Goal: Task Accomplishment & Management: Use online tool/utility

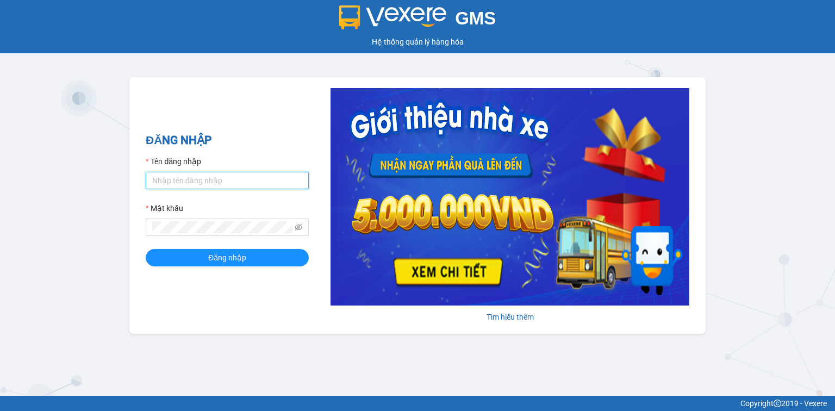
click at [236, 178] on input "Tên đăng nhập" at bounding box center [227, 180] width 163 height 17
type input "hocviecdn.hhg"
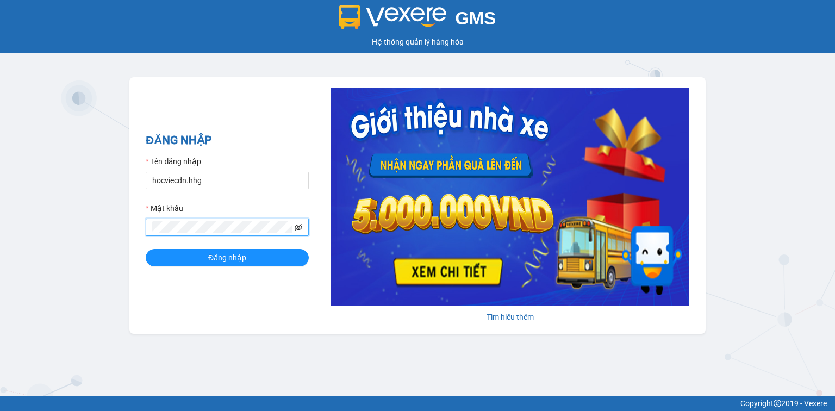
click at [300, 225] on icon "eye-invisible" at bounding box center [299, 227] width 8 height 7
click at [257, 256] on button "Đăng nhập" at bounding box center [227, 257] width 163 height 17
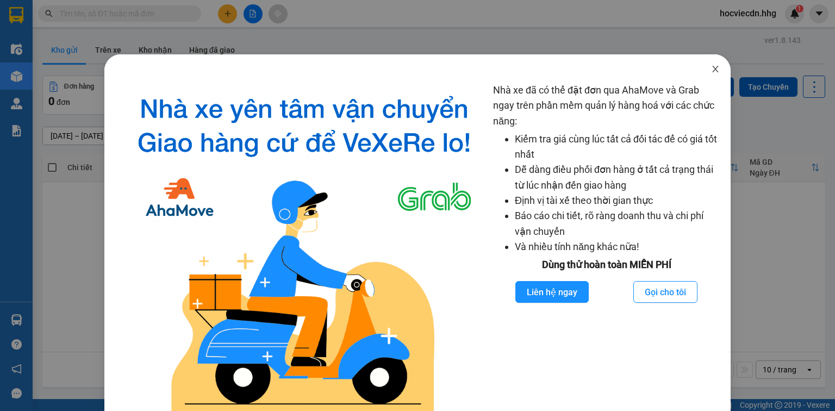
click at [711, 69] on icon "close" at bounding box center [715, 69] width 9 height 9
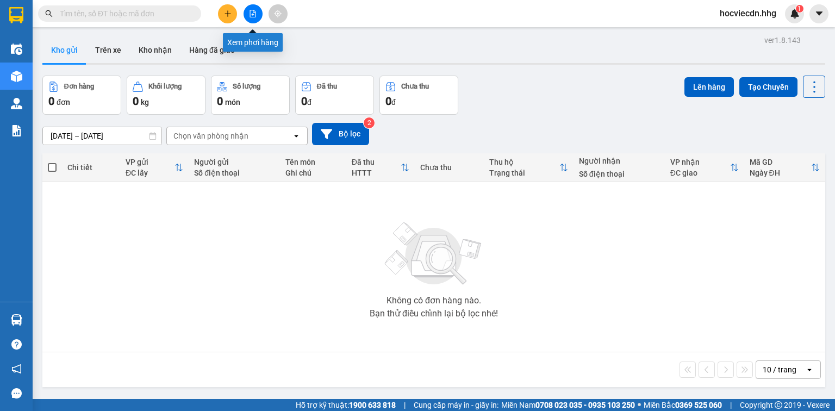
click at [248, 15] on button at bounding box center [253, 13] width 19 height 19
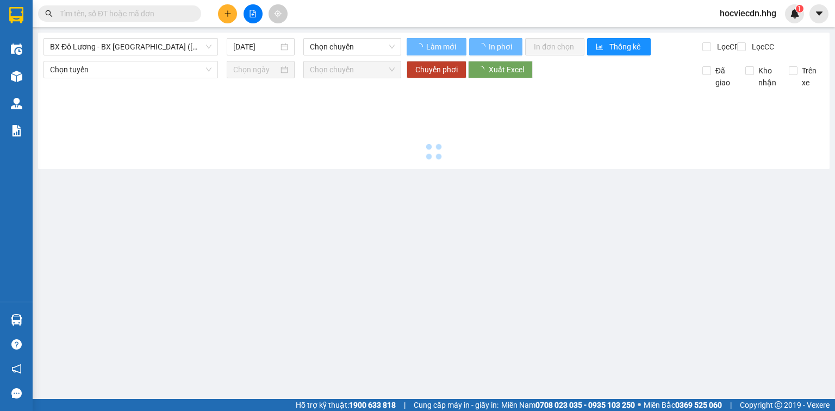
type input "[DATE]"
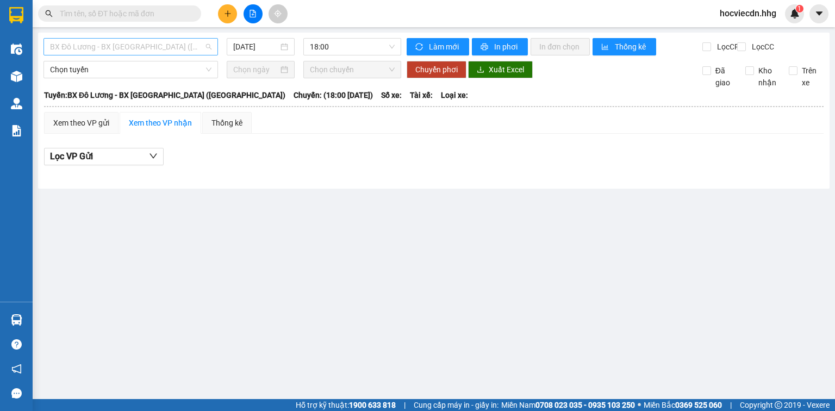
click at [174, 49] on span "BX Đô Lương - BX [GEOGRAPHIC_DATA] ([GEOGRAPHIC_DATA])" at bounding box center [130, 47] width 161 height 16
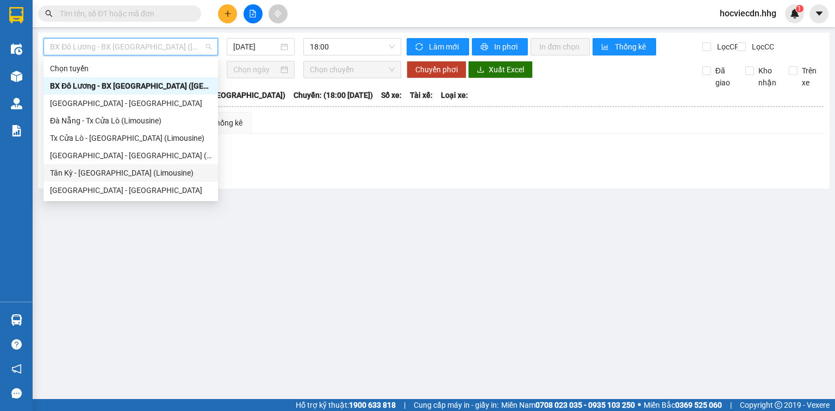
click at [88, 169] on div "Tân Kỳ - [GEOGRAPHIC_DATA] (Limousine)" at bounding box center [130, 173] width 161 height 12
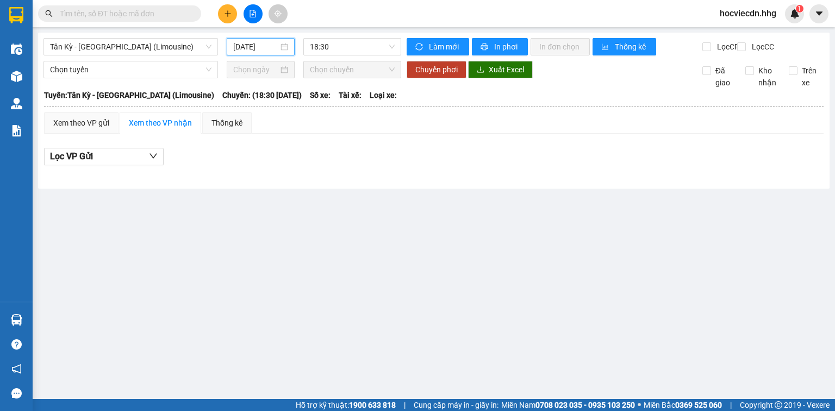
click at [246, 49] on input "[DATE]" at bounding box center [255, 47] width 45 height 12
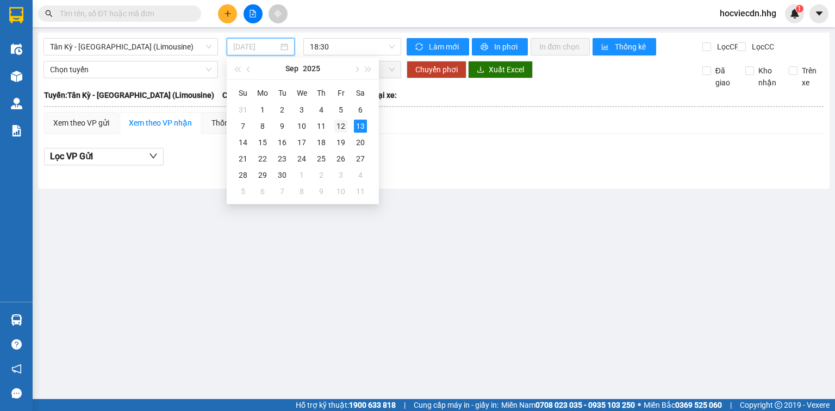
click at [337, 128] on div "12" at bounding box center [340, 126] width 13 height 13
type input "[DATE]"
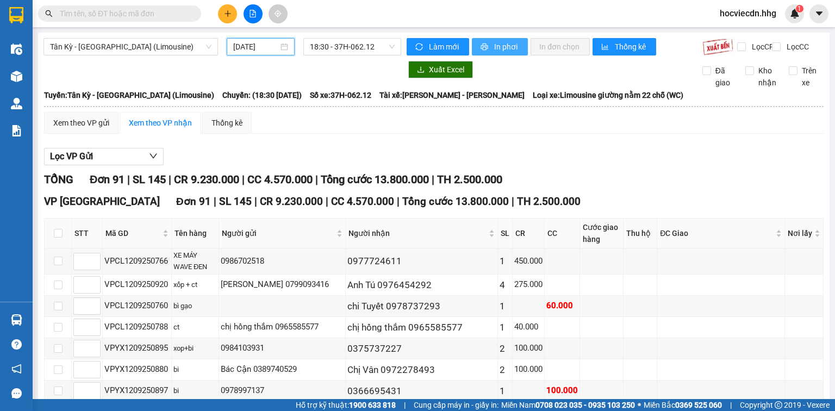
click at [499, 48] on span "In phơi" at bounding box center [506, 47] width 25 height 12
click at [481, 43] on icon "printer" at bounding box center [485, 47] width 8 height 8
